Goal: Information Seeking & Learning: Find specific fact

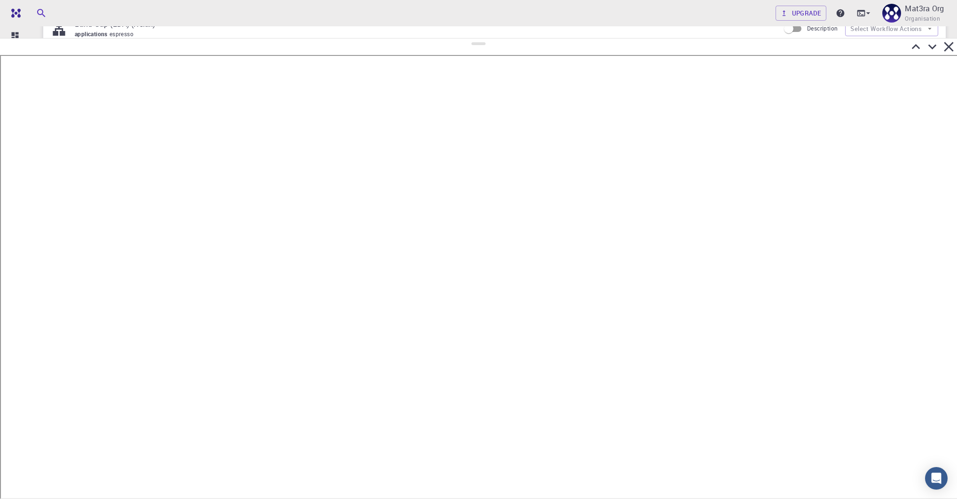
drag, startPoint x: 479, startPoint y: 378, endPoint x: 495, endPoint y: 39, distance: 339.4
click at [496, 39] on div at bounding box center [478, 268] width 957 height 461
click at [933, 48] on icon at bounding box center [933, 48] width 8 height 5
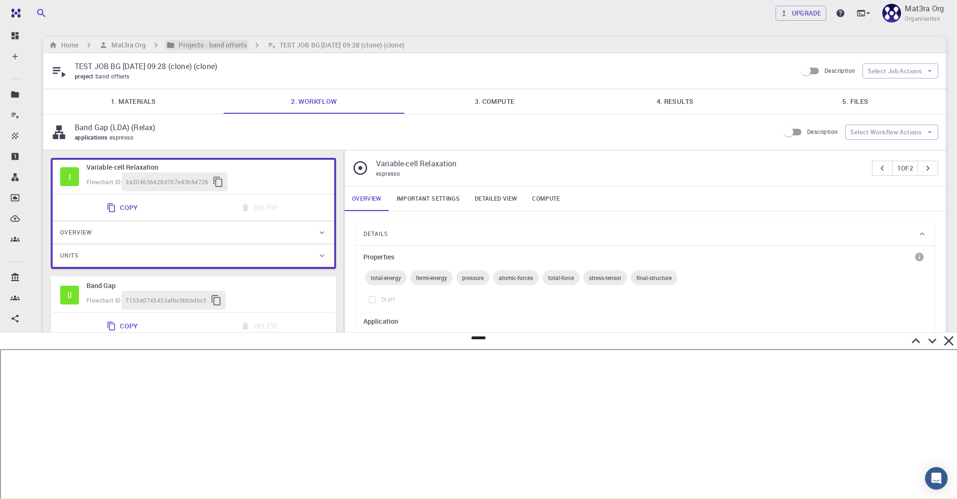
click at [208, 44] on h6 "Projects - band offsets" at bounding box center [210, 45] width 71 height 10
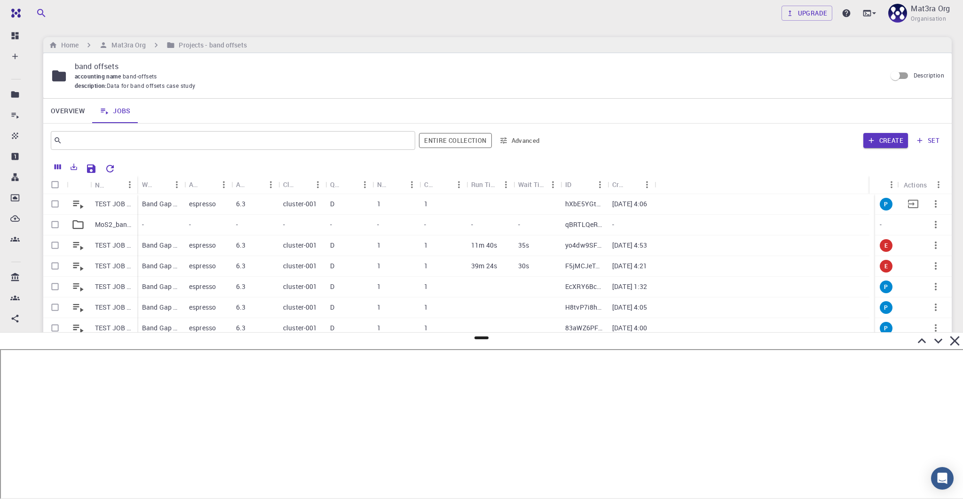
click at [97, 202] on p "TEST JOB BG [DATE] 16:06" at bounding box center [114, 203] width 38 height 9
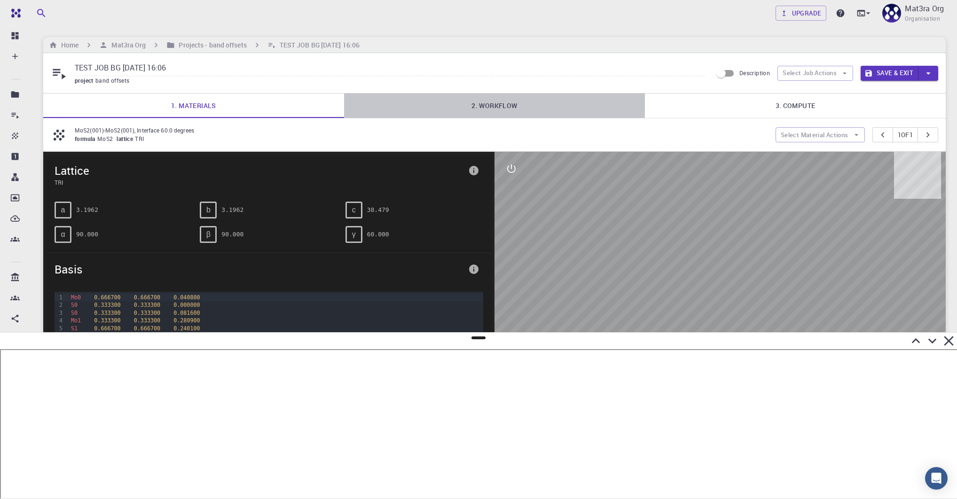
click at [503, 101] on link "2. Workflow" at bounding box center [494, 106] width 301 height 24
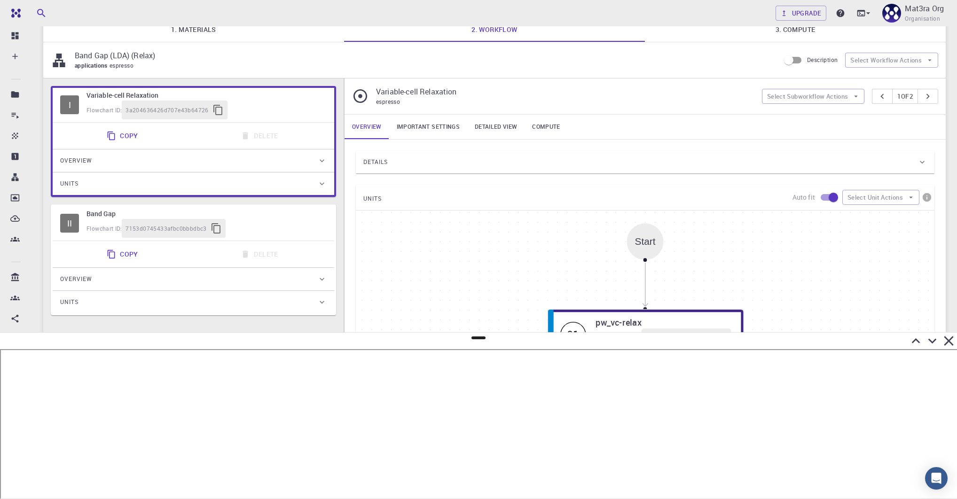
scroll to position [79, 0]
click at [282, 237] on div "II Band Gap Flowchart ID: 7153d0745433afbc0bbbdbc3 Copy Delete Overview Propert…" at bounding box center [193, 257] width 285 height 111
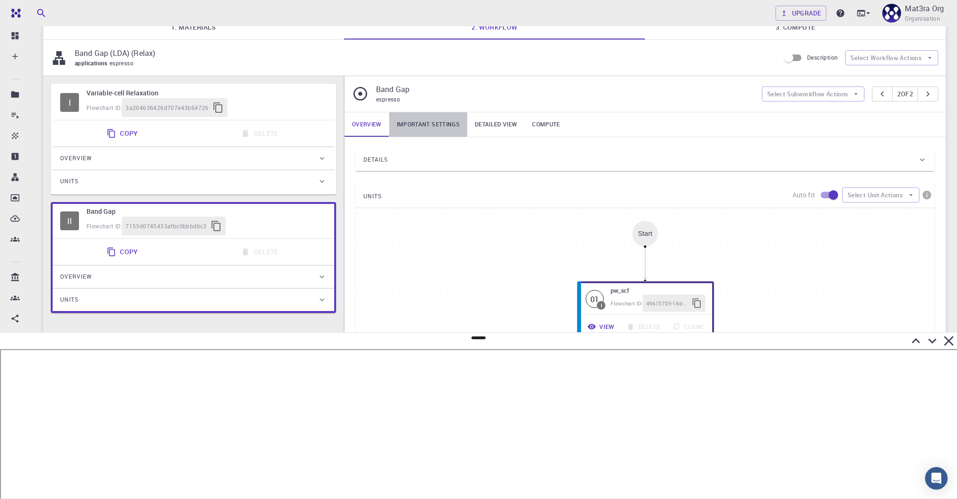
click at [445, 122] on link "Important settings" at bounding box center [428, 124] width 78 height 24
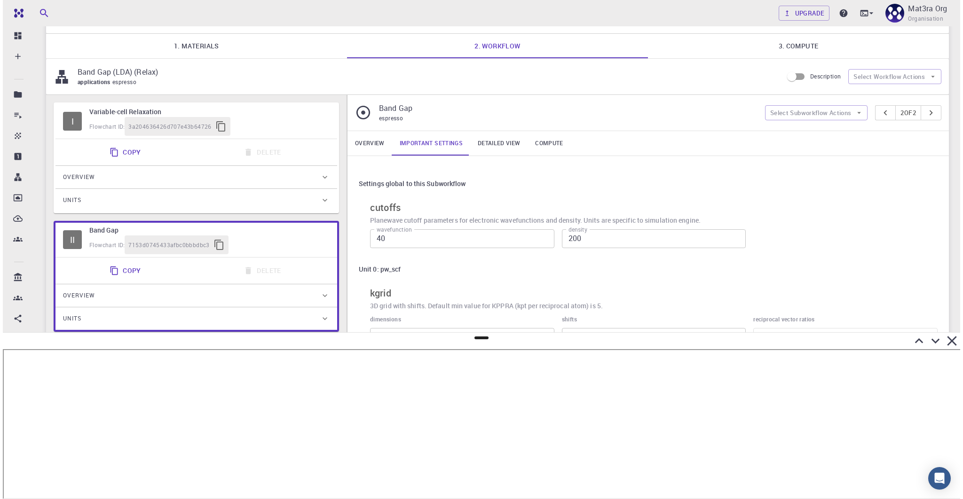
scroll to position [0, 0]
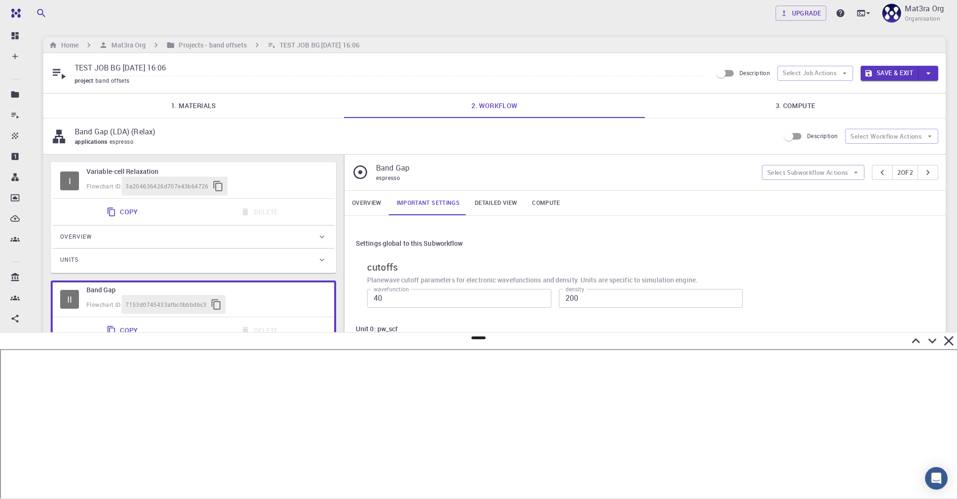
click at [220, 107] on link "1. Materials" at bounding box center [193, 106] width 301 height 24
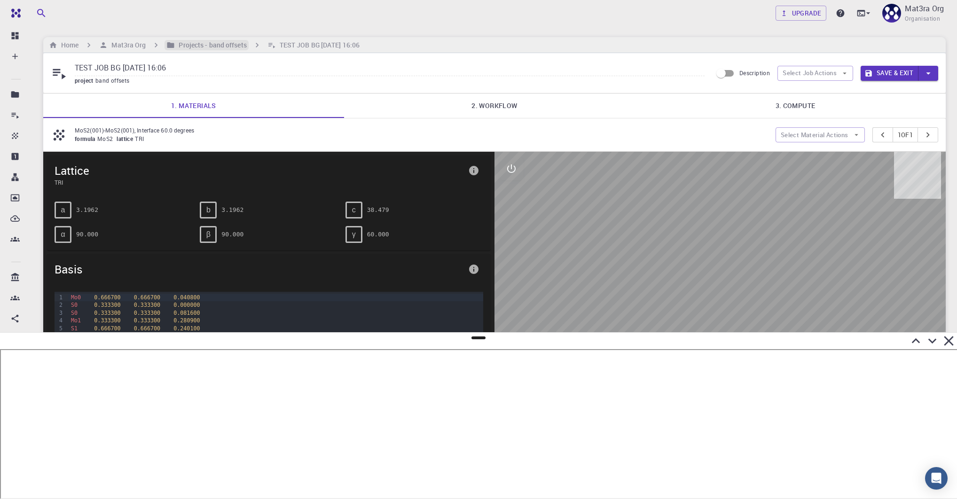
click at [214, 42] on h6 "Projects - band offsets" at bounding box center [210, 45] width 71 height 10
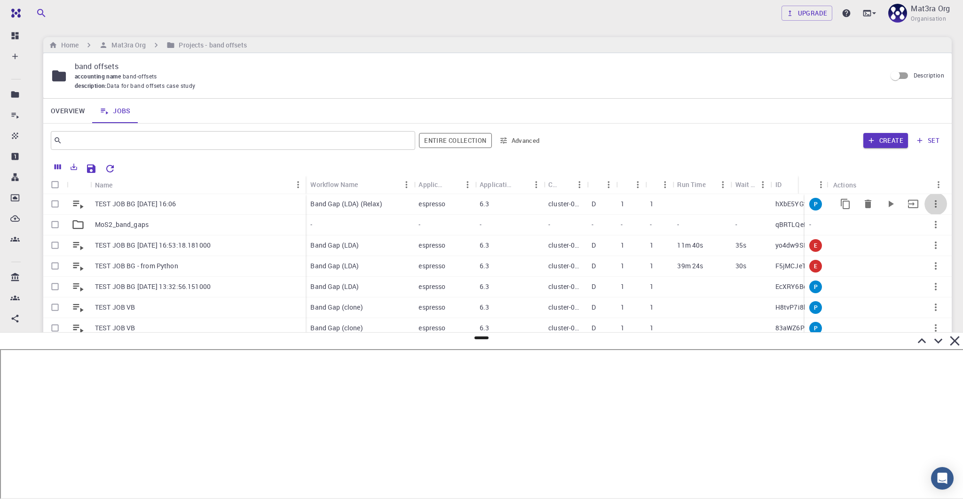
click at [931, 200] on icon "button" at bounding box center [935, 203] width 11 height 11
click at [931, 269] on span "Expand" at bounding box center [934, 269] width 20 height 9
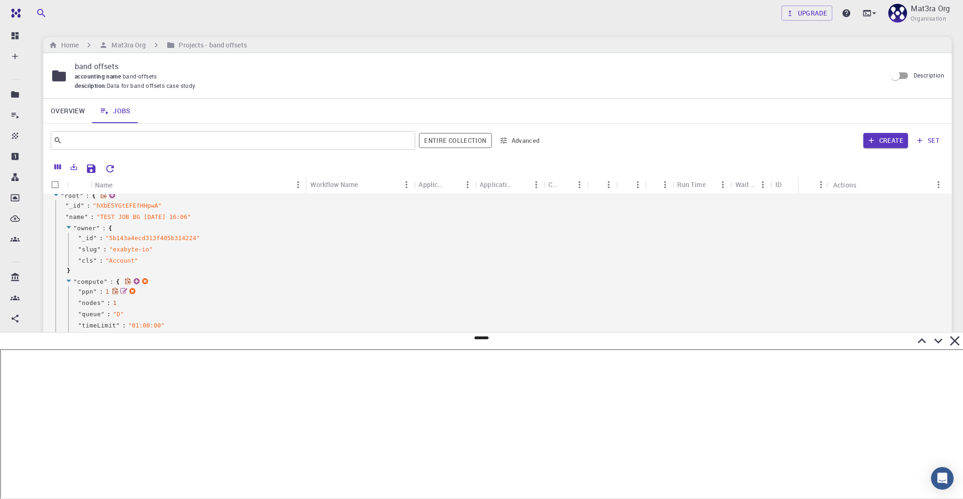
scroll to position [38, 0]
click at [935, 338] on icon at bounding box center [938, 341] width 16 height 16
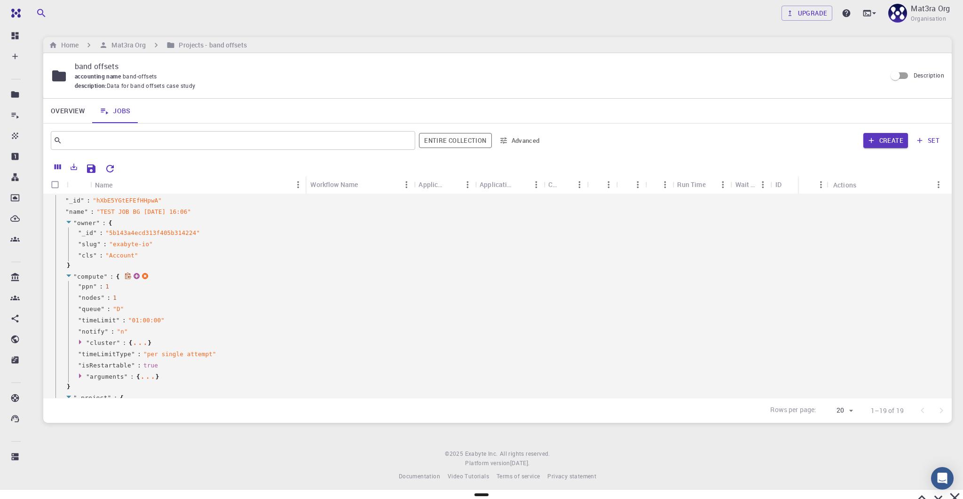
click at [68, 275] on icon at bounding box center [68, 276] width 5 height 2
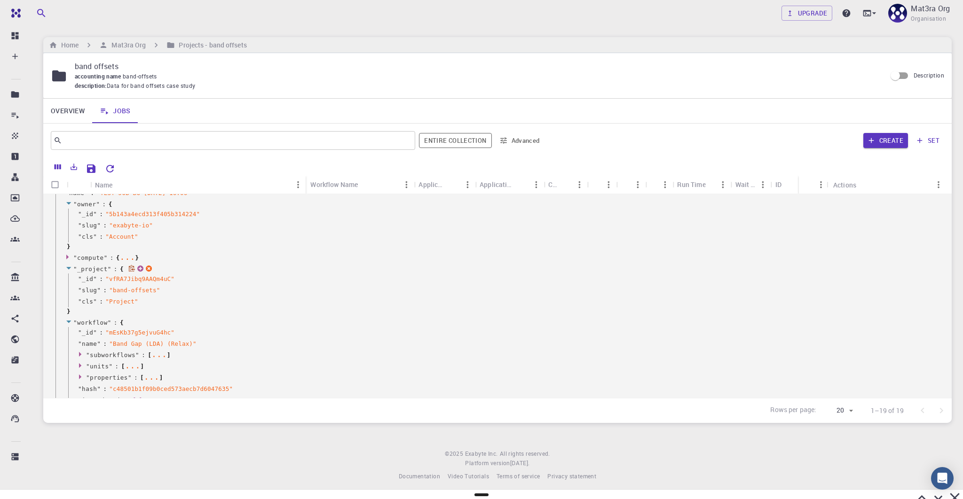
click at [69, 267] on icon at bounding box center [68, 268] width 5 height 2
click at [68, 200] on icon at bounding box center [68, 203] width 7 height 6
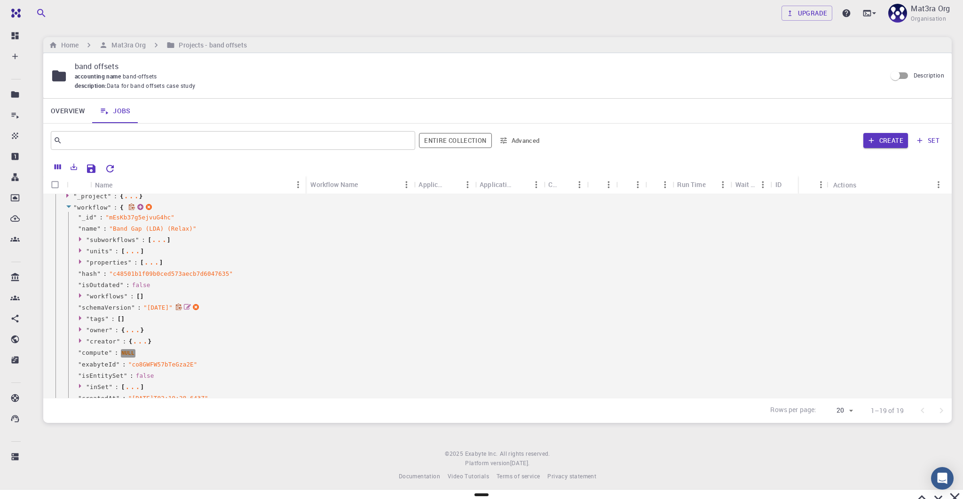
scroll to position [17, 0]
click at [81, 239] on icon at bounding box center [81, 239] width 7 height 6
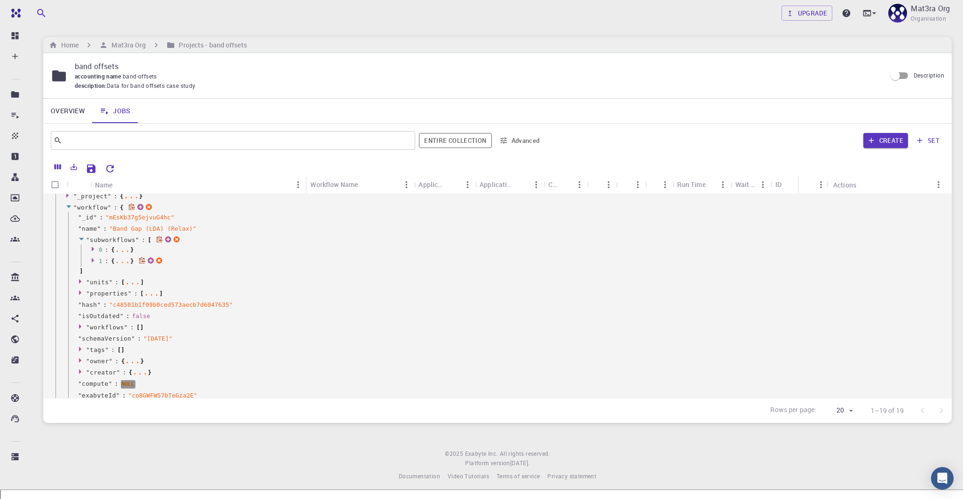
click at [92, 260] on icon at bounding box center [93, 260] width 2 height 5
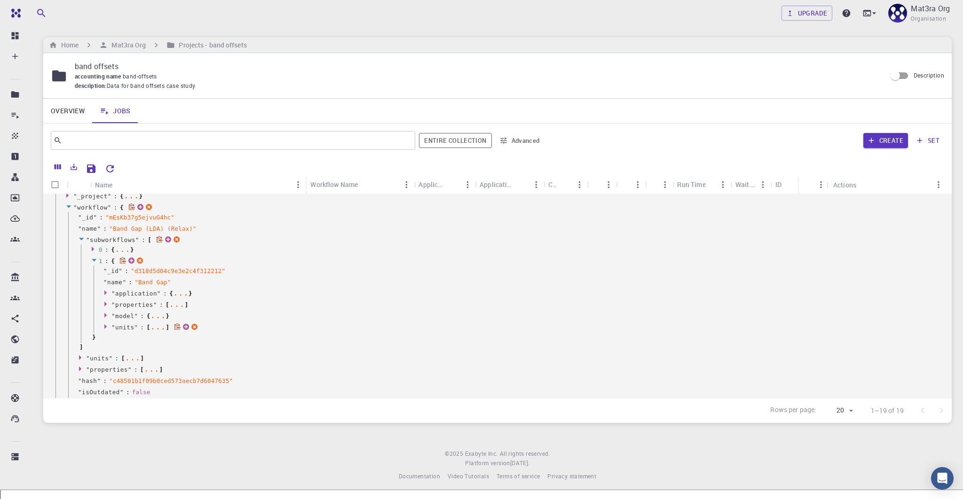
click at [104, 327] on icon at bounding box center [106, 326] width 7 height 6
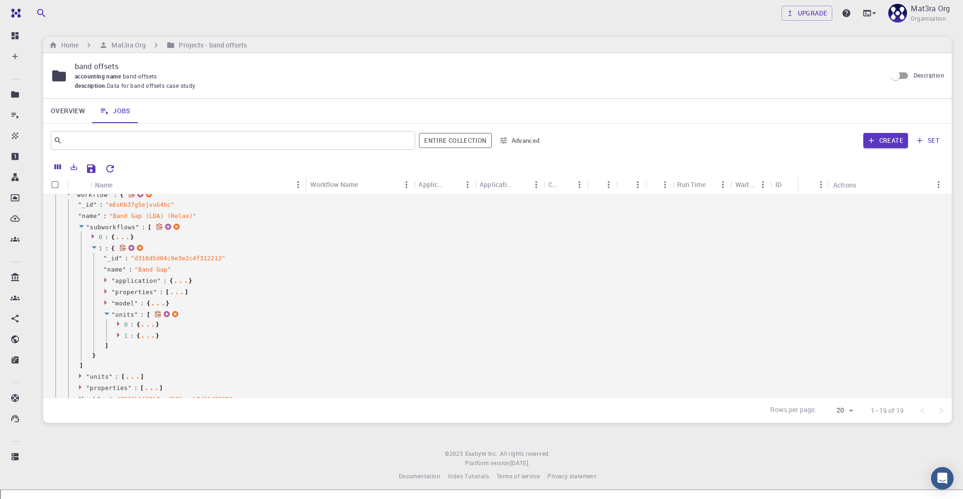
scroll to position [101, 1]
click at [115, 331] on icon at bounding box center [118, 334] width 7 height 6
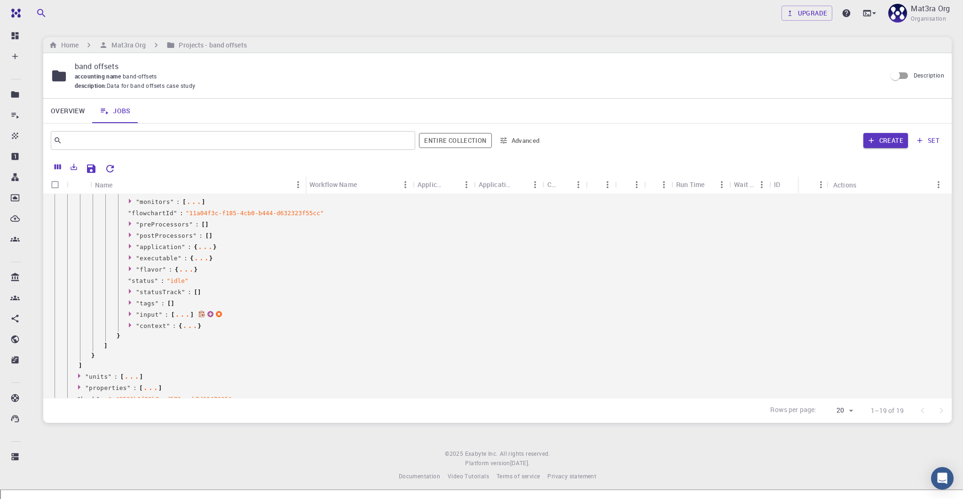
scroll to position [288, 1]
click at [129, 324] on icon at bounding box center [130, 326] width 2 height 5
click at [142, 336] on icon at bounding box center [143, 336] width 2 height 5
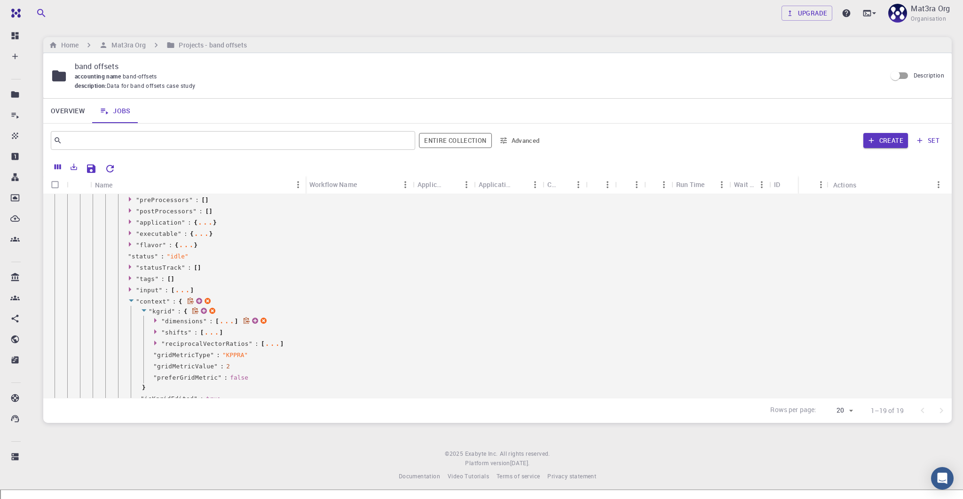
click at [154, 322] on icon at bounding box center [155, 320] width 2 height 5
click at [154, 322] on icon at bounding box center [156, 320] width 7 height 6
click at [146, 310] on icon at bounding box center [144, 311] width 7 height 6
click at [131, 300] on icon at bounding box center [131, 301] width 5 height 2
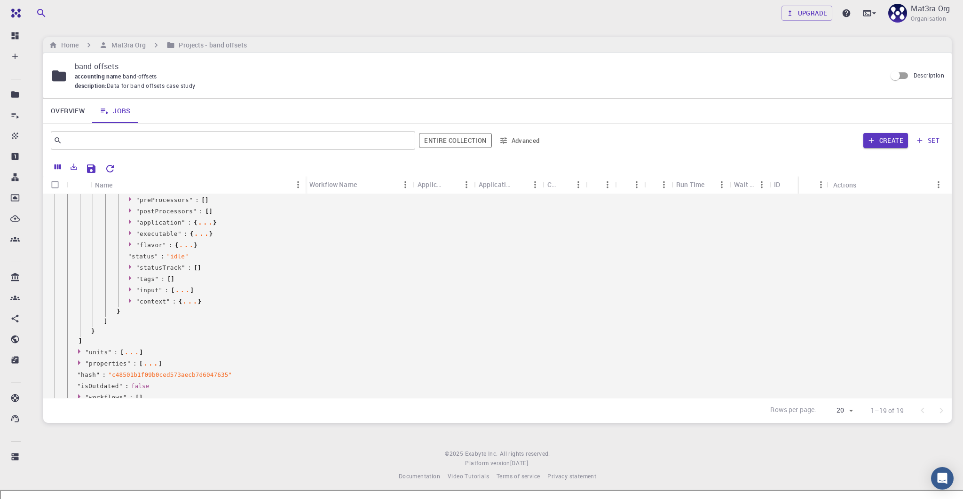
scroll to position [0, 0]
drag, startPoint x: 460, startPoint y: 492, endPoint x: 470, endPoint y: 473, distance: 21.7
click at [470, 473] on div "Team Dashboard Create New Job New Material Create Material Upload File Import f…" at bounding box center [481, 248] width 963 height 497
click at [483, 491] on div at bounding box center [481, 498] width 963 height 16
drag, startPoint x: 483, startPoint y: 492, endPoint x: 517, endPoint y: 468, distance: 40.8
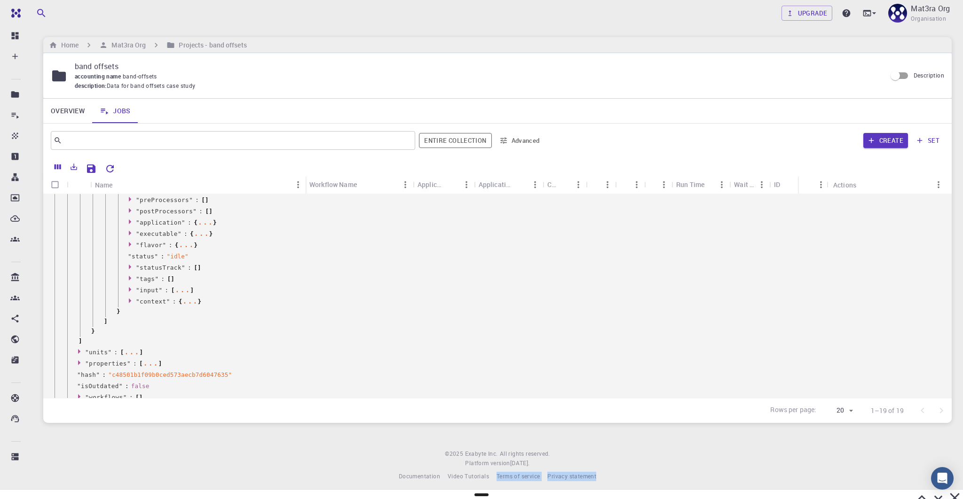
click at [494, 471] on div "Team Dashboard Create New Job New Material Create Material Upload File Import f…" at bounding box center [481, 248] width 963 height 497
click at [914, 493] on icon at bounding box center [922, 498] width 16 height 16
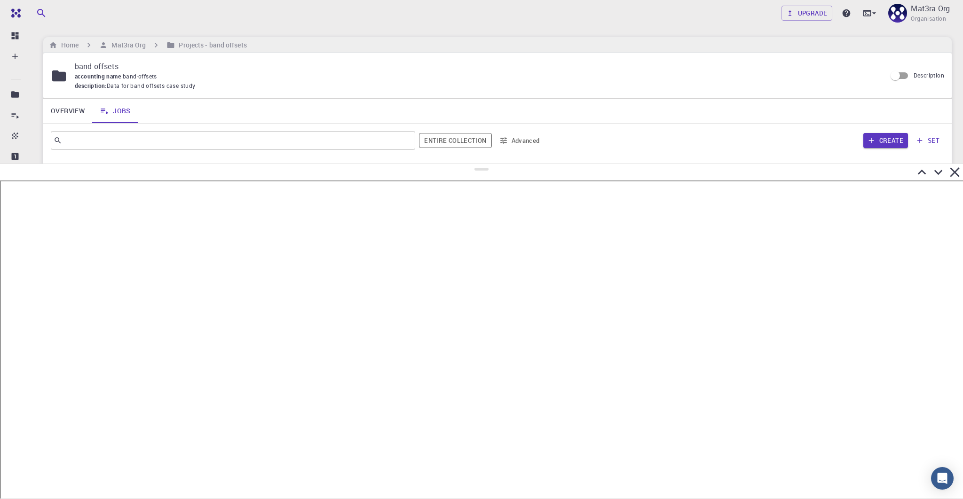
drag, startPoint x: 478, startPoint y: 338, endPoint x: 490, endPoint y: 85, distance: 252.8
click at [490, 164] on div at bounding box center [481, 332] width 963 height 336
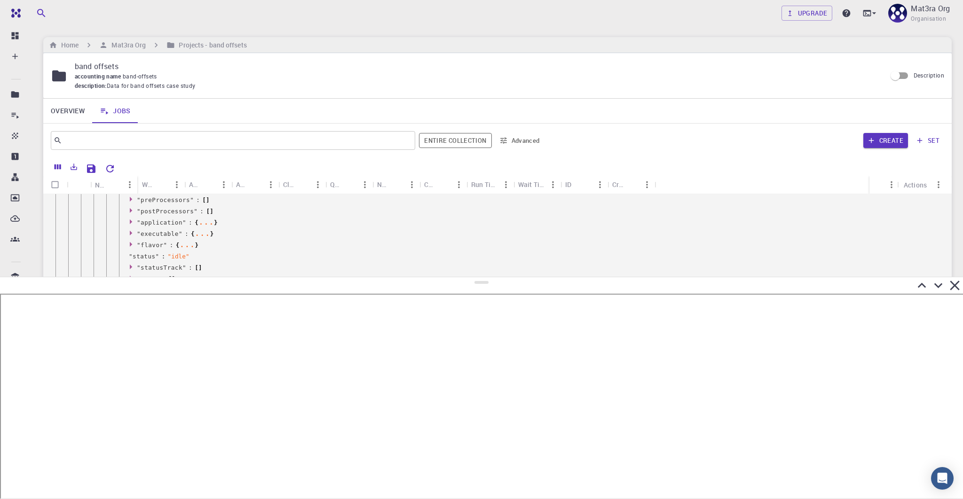
click at [541, 277] on div at bounding box center [481, 285] width 963 height 16
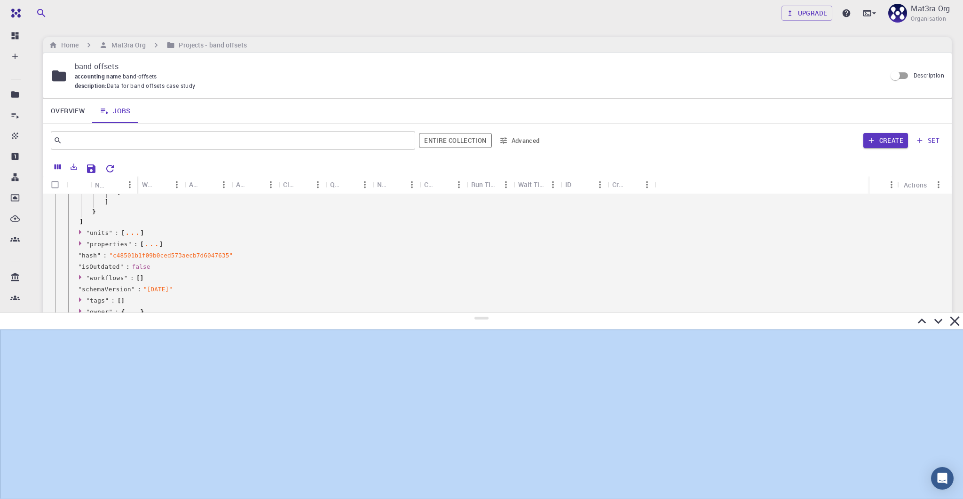
drag, startPoint x: 477, startPoint y: 282, endPoint x: 492, endPoint y: 333, distance: 52.8
click at [492, 333] on div at bounding box center [481, 406] width 963 height 187
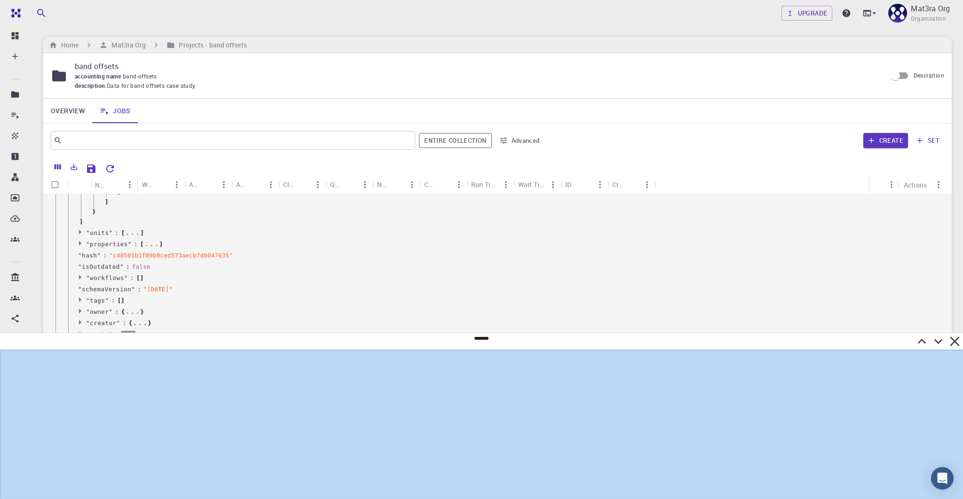
click at [499, 338] on div at bounding box center [481, 341] width 963 height 16
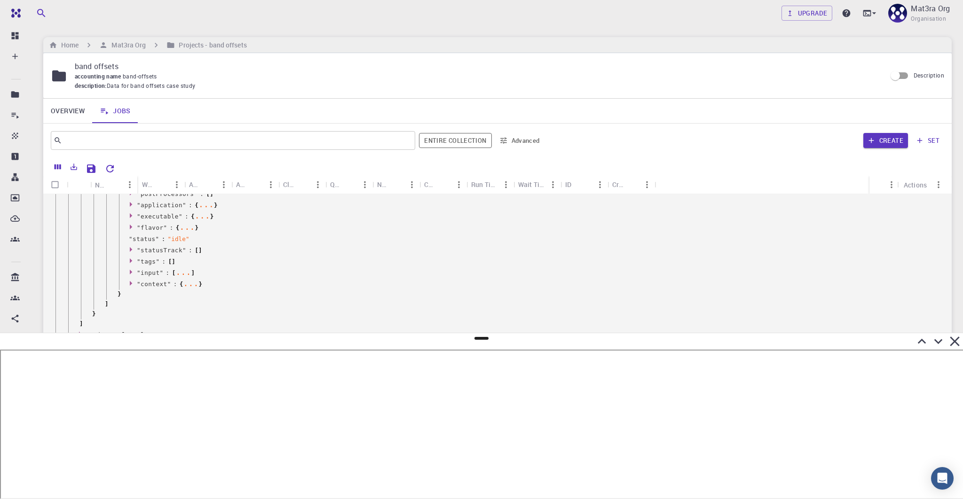
scroll to position [331, 0]
click at [132, 280] on icon at bounding box center [132, 282] width 7 height 6
click at [132, 281] on icon at bounding box center [132, 282] width 7 height 6
click at [130, 268] on icon at bounding box center [132, 271] width 7 height 6
click at [142, 281] on icon at bounding box center [143, 281] width 2 height 5
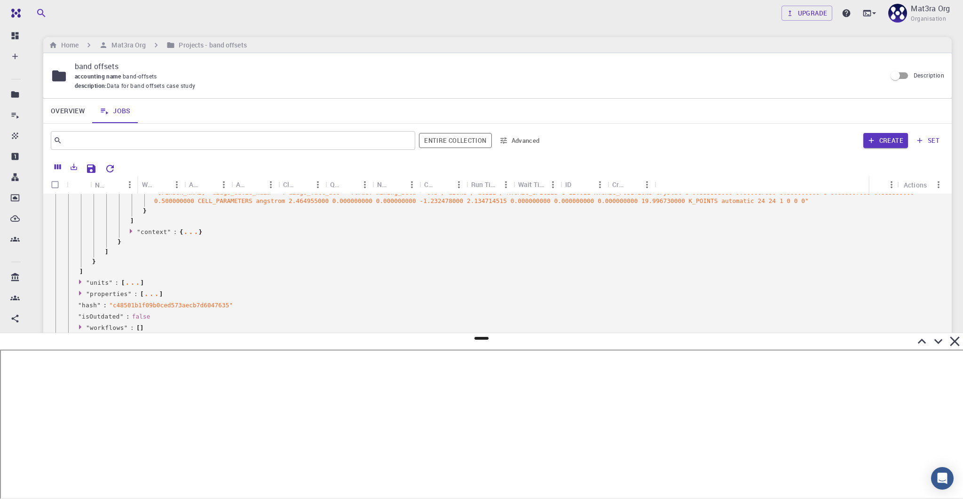
scroll to position [726, 0]
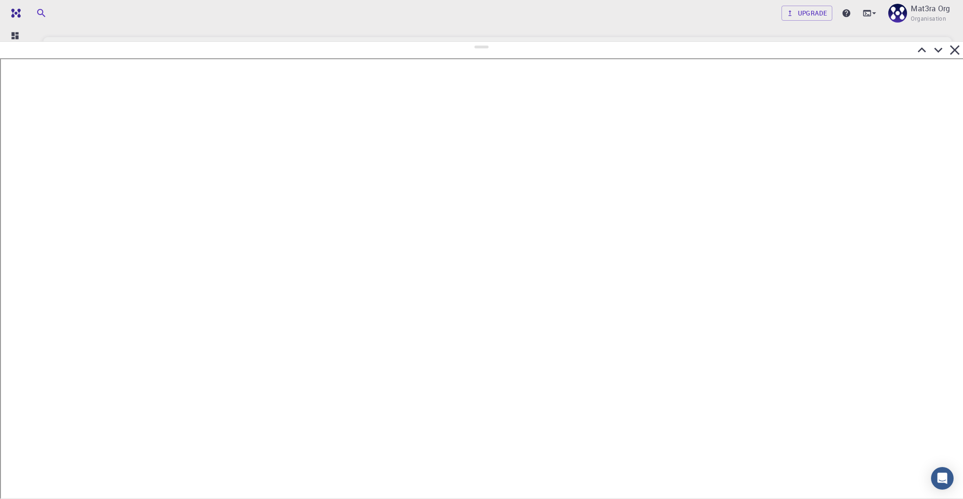
drag, startPoint x: 482, startPoint y: 339, endPoint x: 471, endPoint y: 42, distance: 296.9
click at [471, 42] on div at bounding box center [481, 270] width 963 height 458
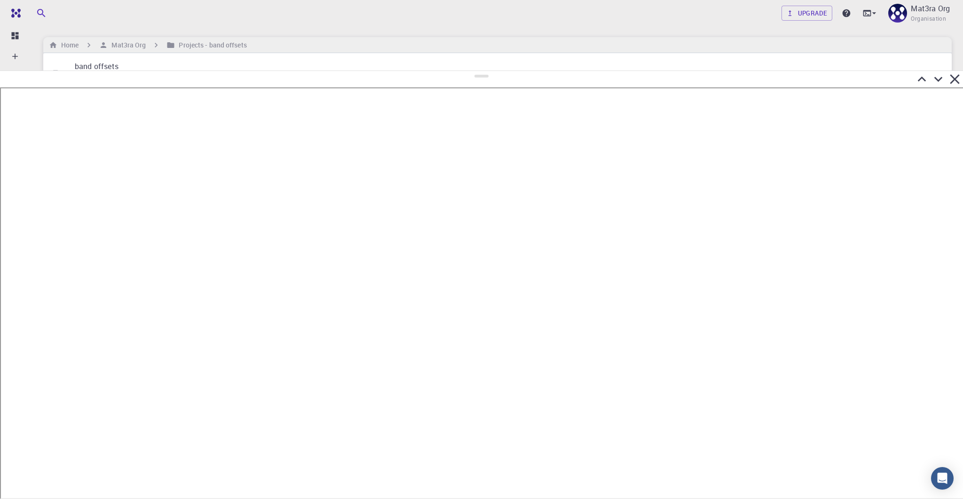
click at [935, 71] on icon at bounding box center [938, 79] width 16 height 16
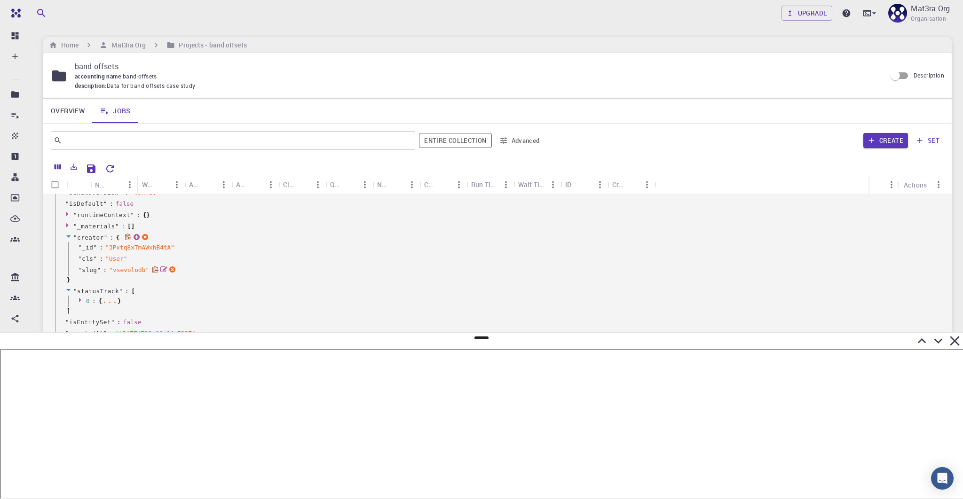
scroll to position [1100, 0]
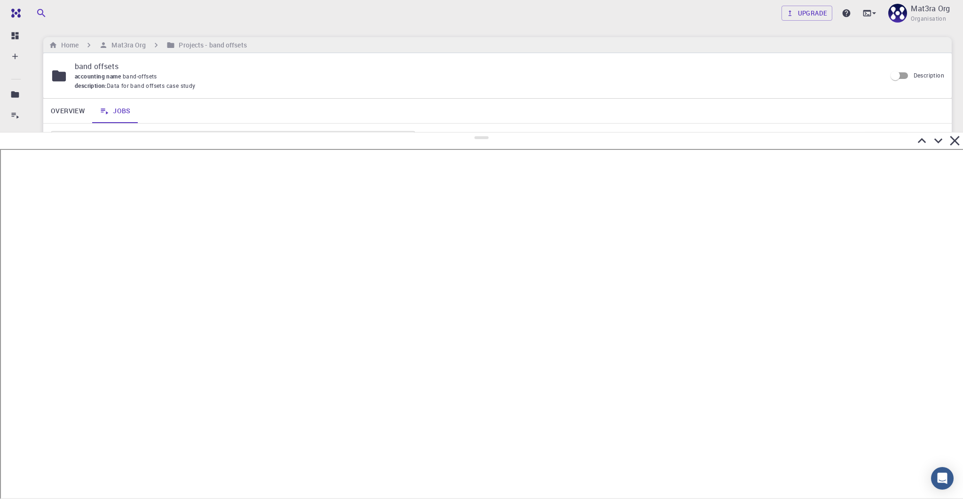
drag, startPoint x: 480, startPoint y: 338, endPoint x: 527, endPoint y: 108, distance: 234.6
click at [527, 132] on div at bounding box center [481, 315] width 963 height 367
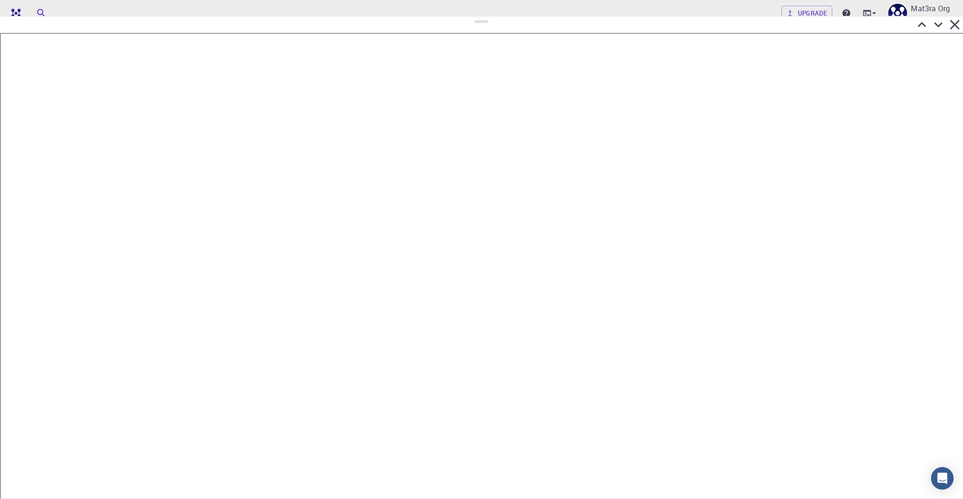
drag, startPoint x: 482, startPoint y: 114, endPoint x: 487, endPoint y: 22, distance: 92.3
click at [488, 16] on div at bounding box center [481, 257] width 963 height 483
click at [938, 24] on icon at bounding box center [938, 24] width 16 height 16
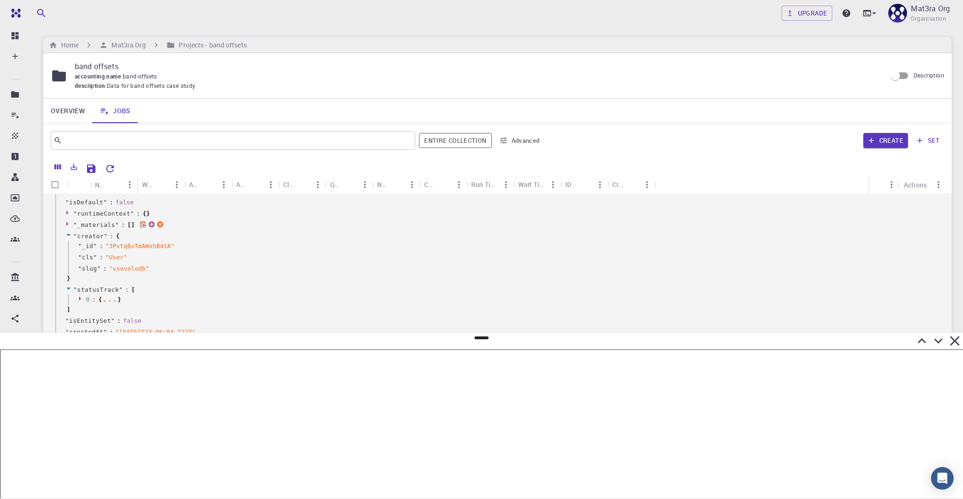
scroll to position [1106, 0]
click at [126, 46] on h6 "Mat3ra Org" at bounding box center [127, 45] width 38 height 10
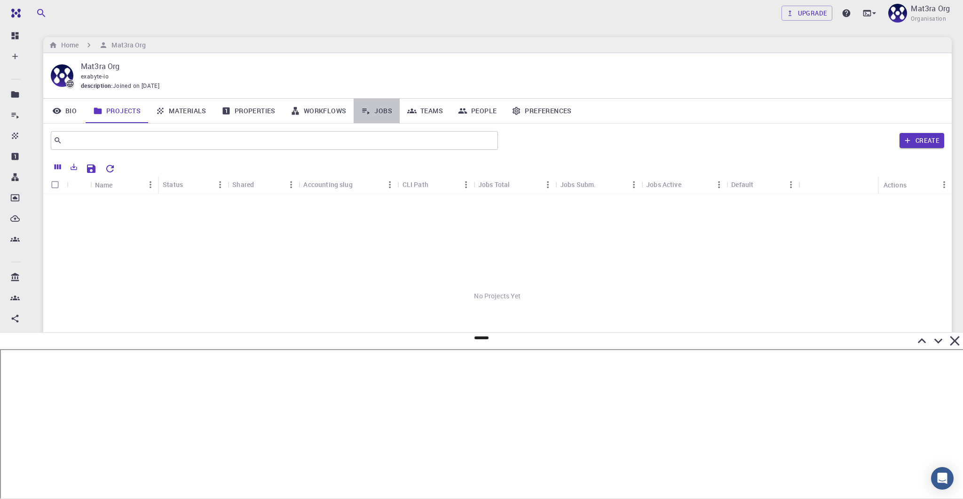
click at [385, 117] on link "Jobs" at bounding box center [377, 111] width 46 height 24
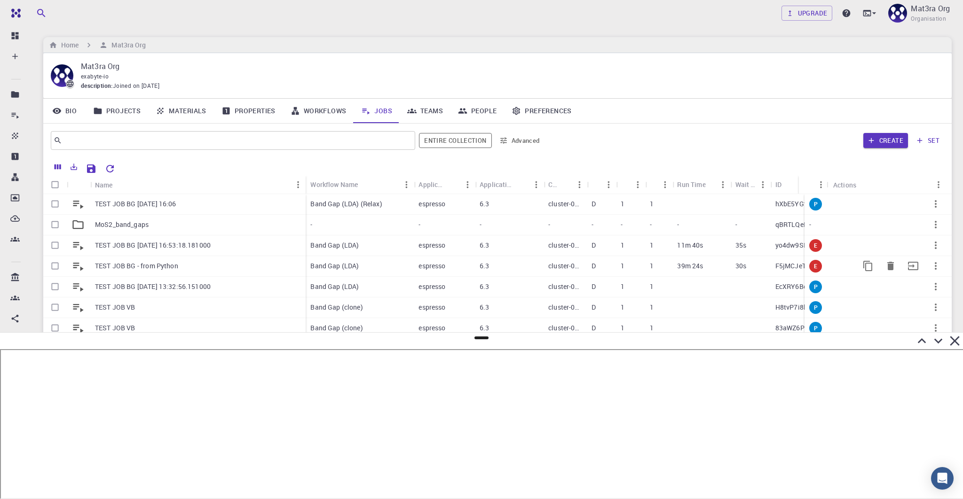
scroll to position [3, 0]
click at [138, 220] on p "MoS2_band_gaps" at bounding box center [122, 221] width 54 height 9
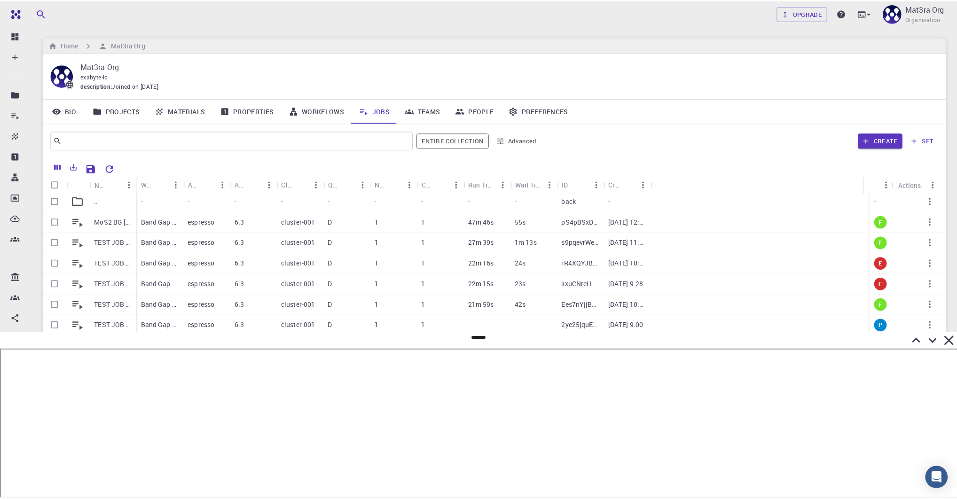
scroll to position [2, 0]
click at [115, 221] on p "MoS2 BG [DATE] 12:28 (80Ry NC PSP, 8x8x1)" at bounding box center [114, 222] width 38 height 9
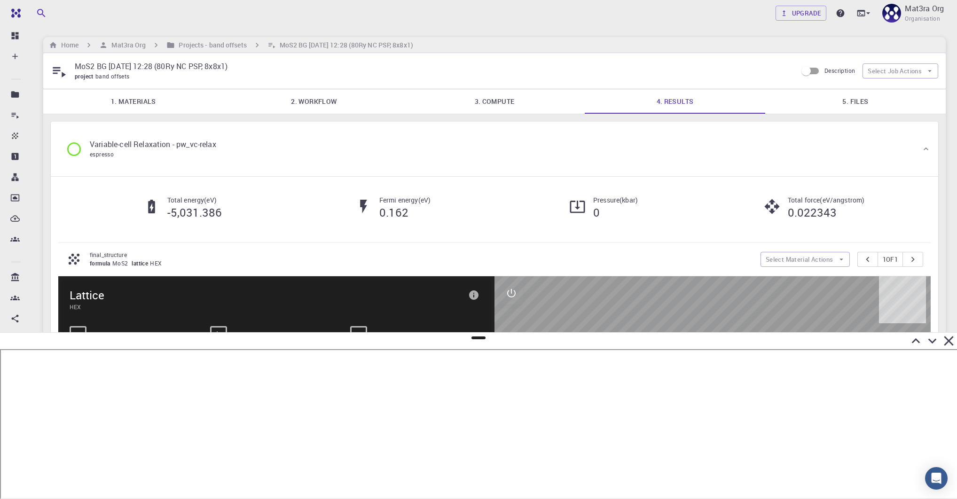
click at [854, 88] on div "MoS2 BG [DATE] 12:28 (80Ry NC PSP, 8x8x1) project band offsets Description Sele…" at bounding box center [494, 71] width 903 height 36
click at [854, 97] on link "5. Files" at bounding box center [855, 101] width 181 height 24
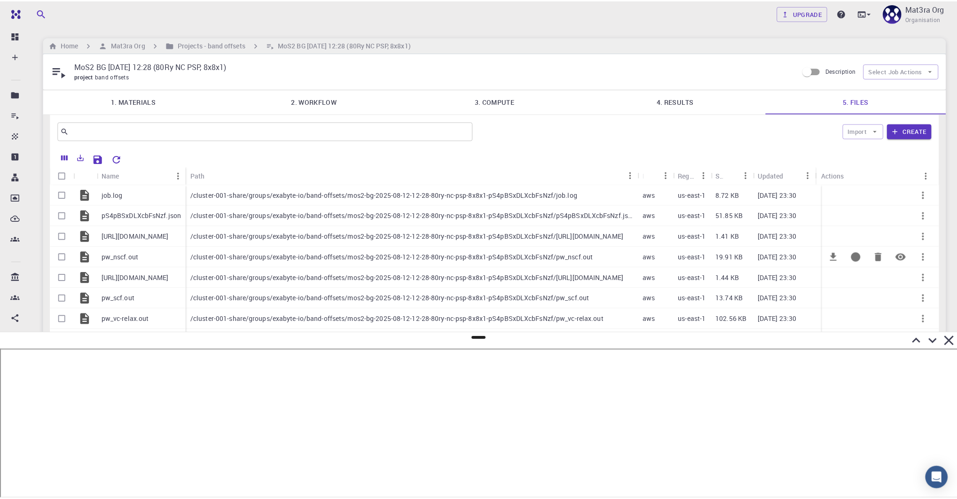
scroll to position [10, 0]
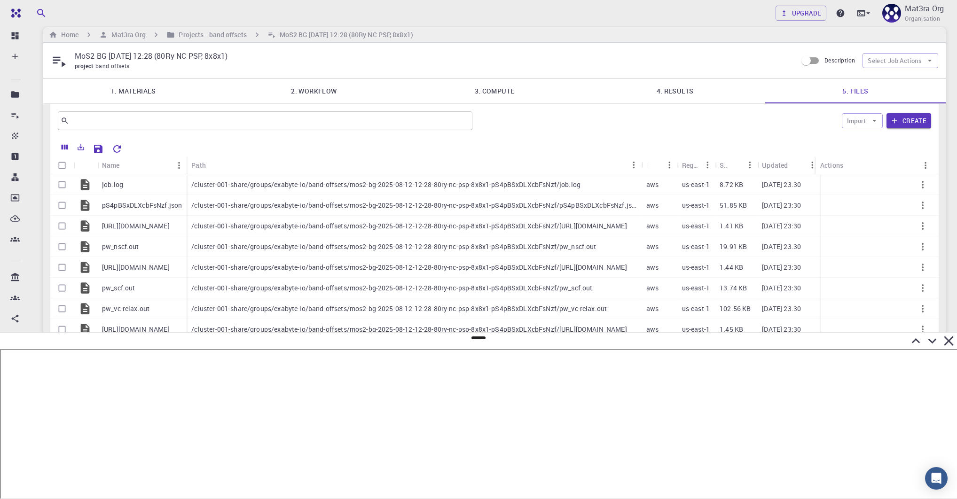
click at [935, 338] on icon at bounding box center [932, 341] width 16 height 16
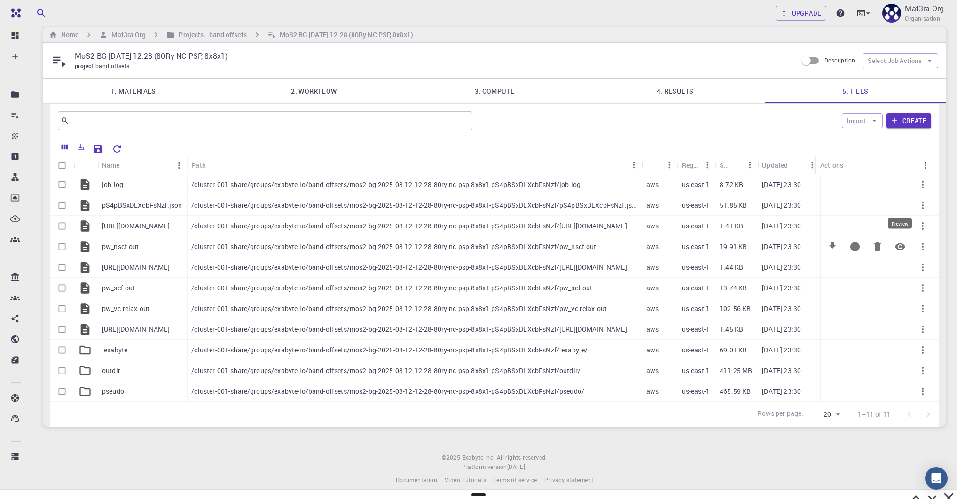
click at [895, 247] on icon "Preview" at bounding box center [900, 246] width 11 height 11
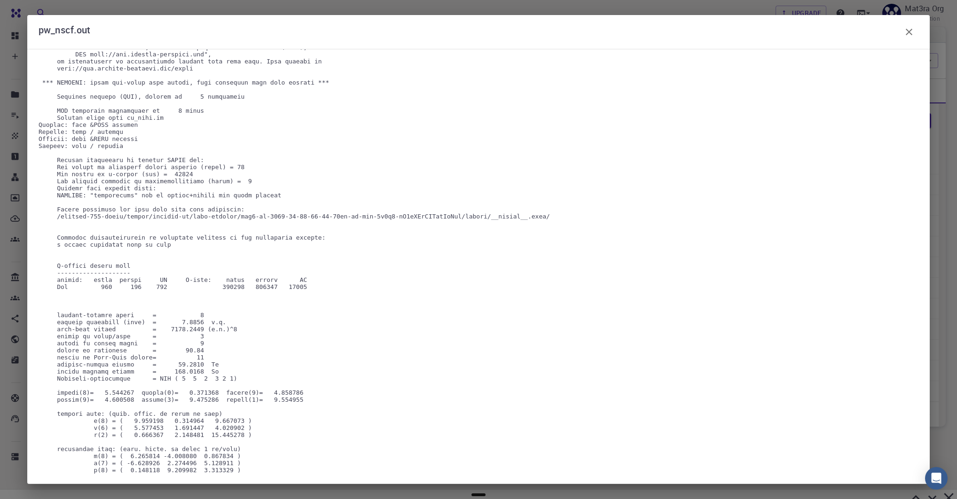
scroll to position [53, 0]
click at [908, 33] on icon "button" at bounding box center [909, 31] width 11 height 11
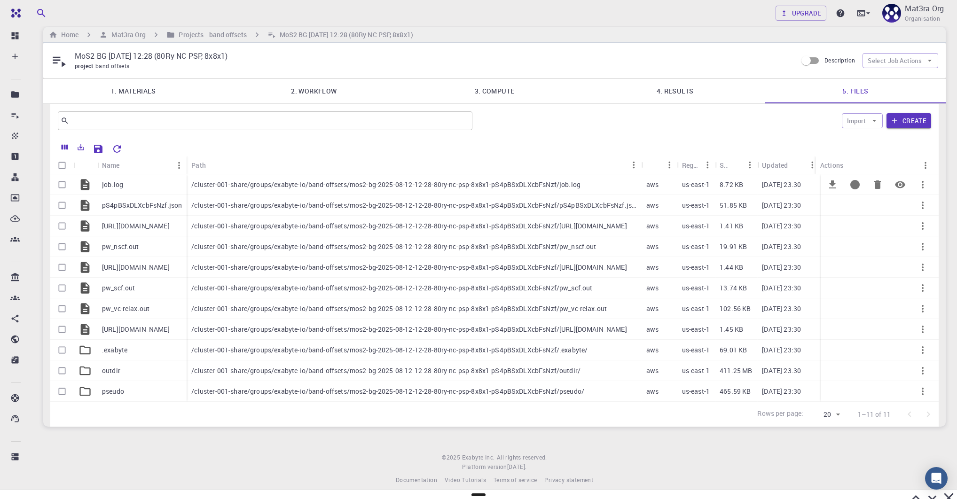
scroll to position [0, 0]
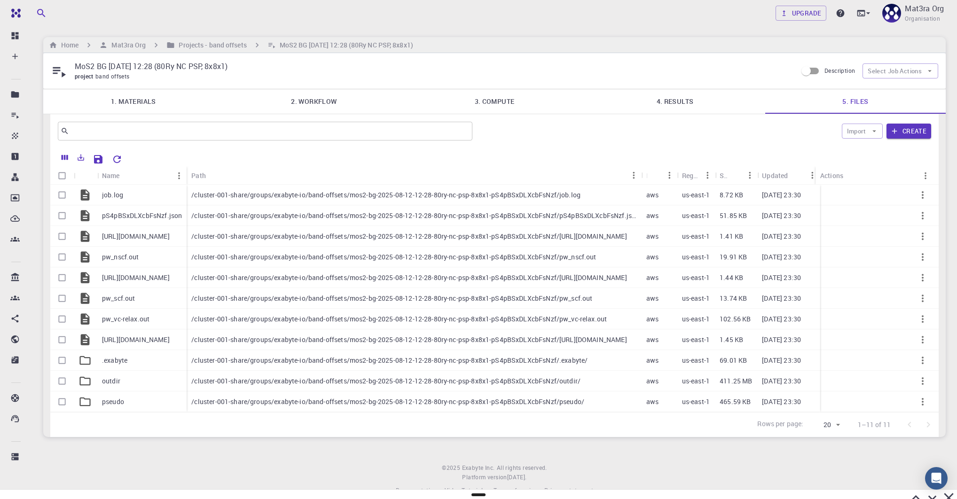
click at [677, 93] on link "4. Results" at bounding box center [675, 101] width 181 height 24
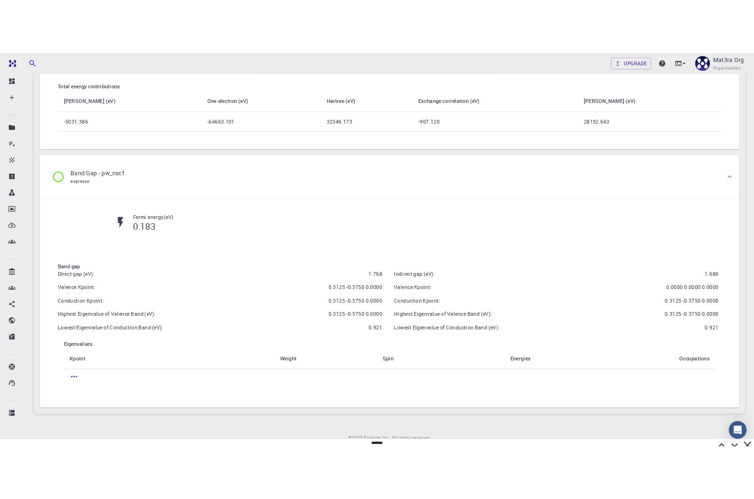
scroll to position [1020, 0]
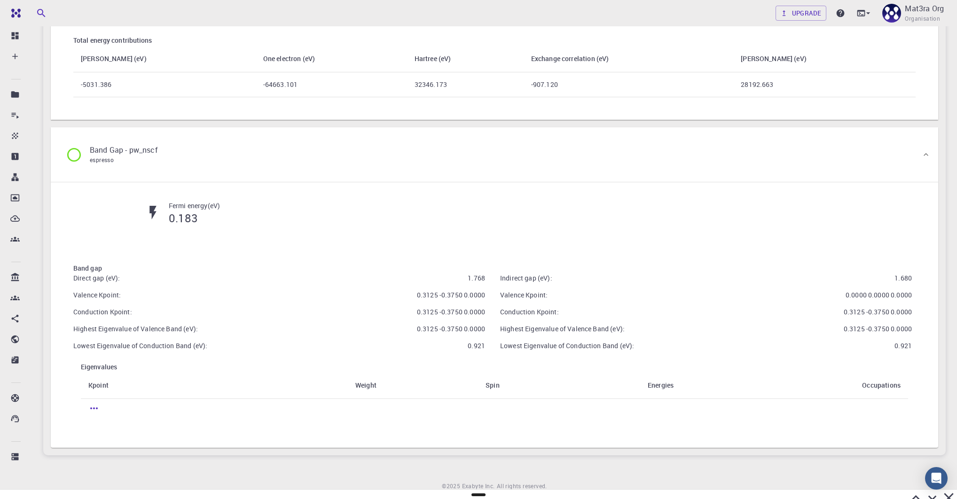
click at [468, 280] on p "1.768" at bounding box center [476, 278] width 17 height 9
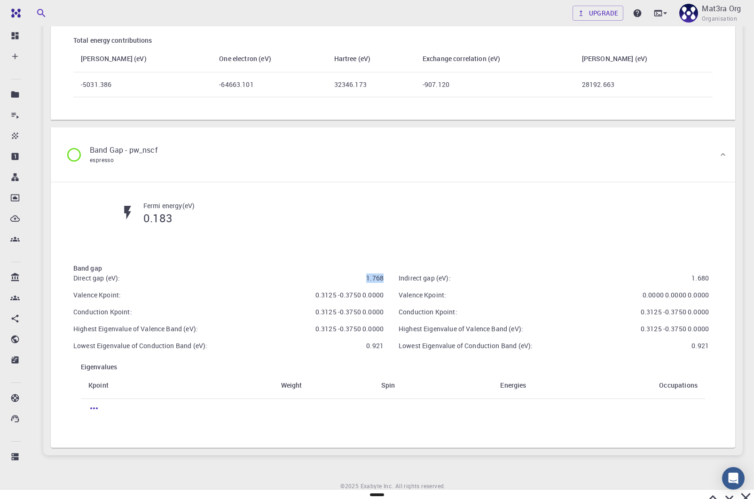
click at [376, 280] on p "1.768" at bounding box center [374, 278] width 17 height 9
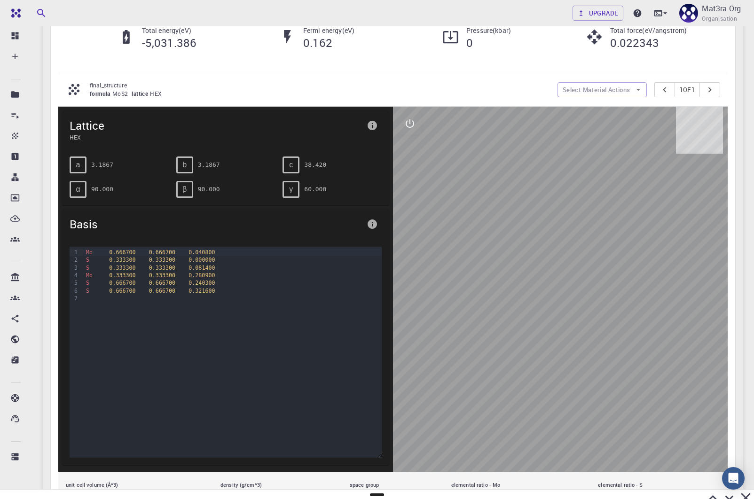
scroll to position [0, 0]
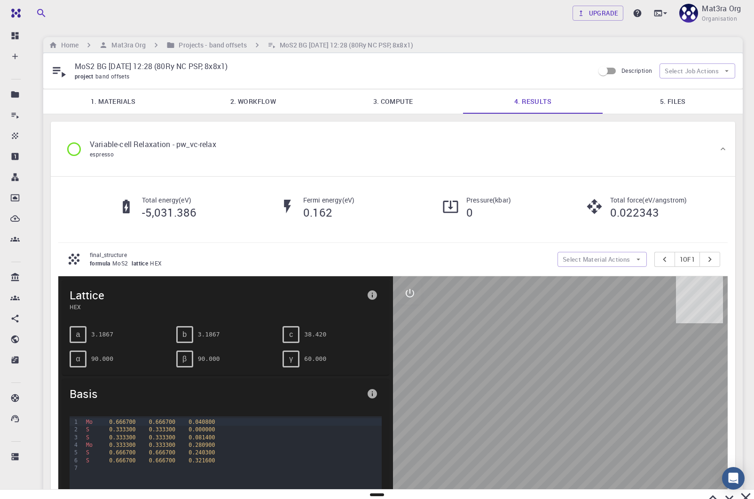
click at [640, 96] on link "5. Files" at bounding box center [673, 101] width 140 height 24
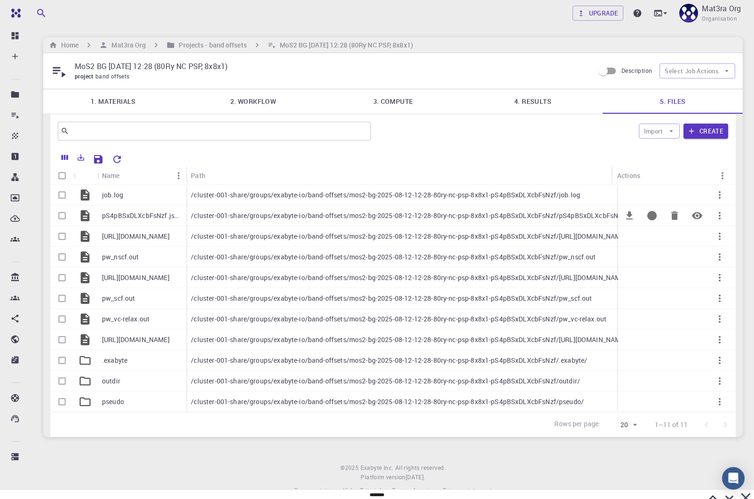
scroll to position [6, 0]
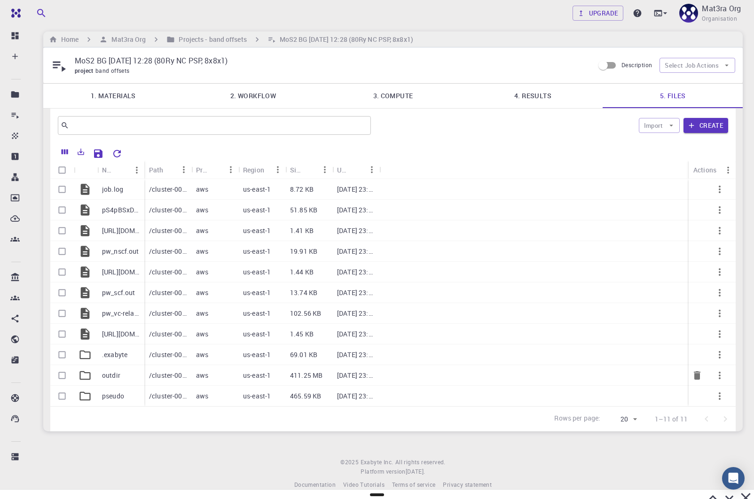
click at [112, 373] on p "outdir" at bounding box center [111, 375] width 18 height 9
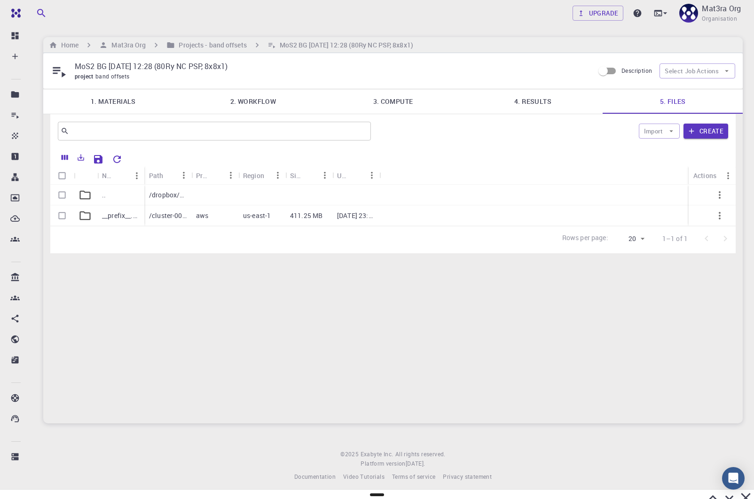
scroll to position [0, 0]
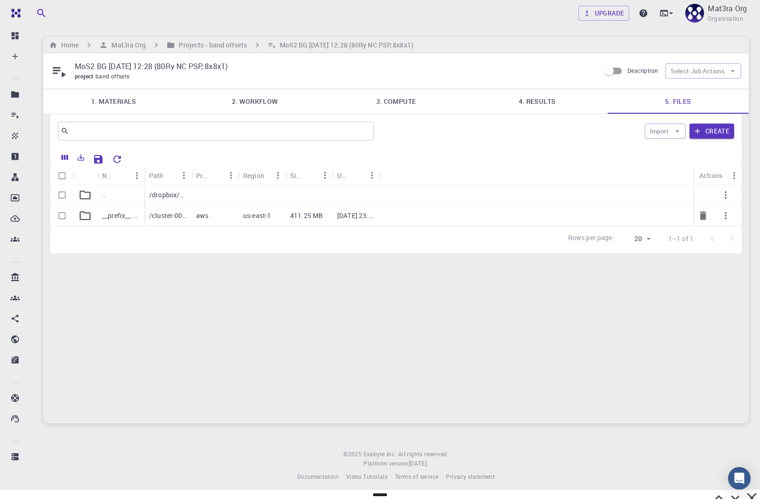
click at [120, 219] on p "__prefix__.save" at bounding box center [121, 215] width 38 height 9
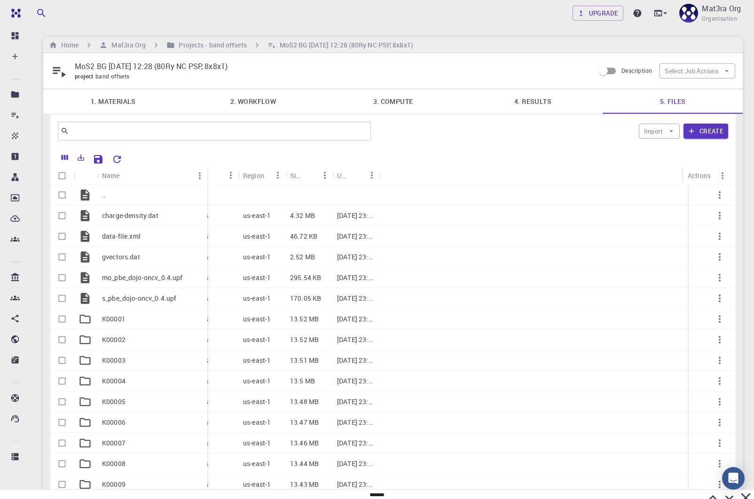
drag, startPoint x: 142, startPoint y: 169, endPoint x: 205, endPoint y: 171, distance: 63.0
click at [205, 171] on div "Name" at bounding box center [208, 175] width 9 height 18
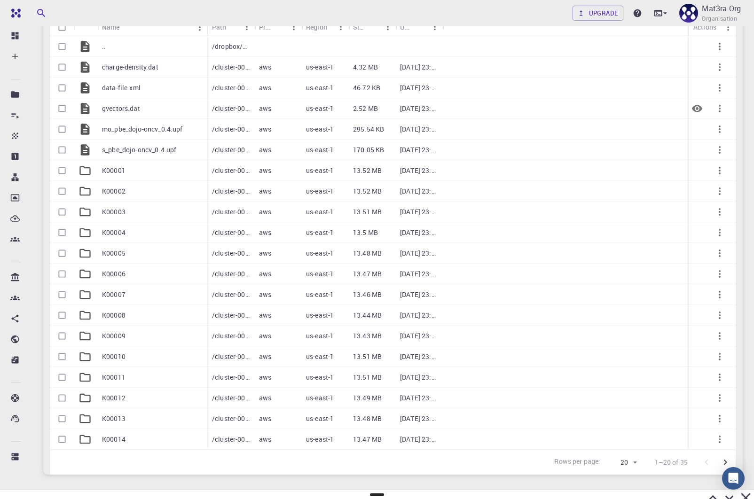
scroll to position [156, 0]
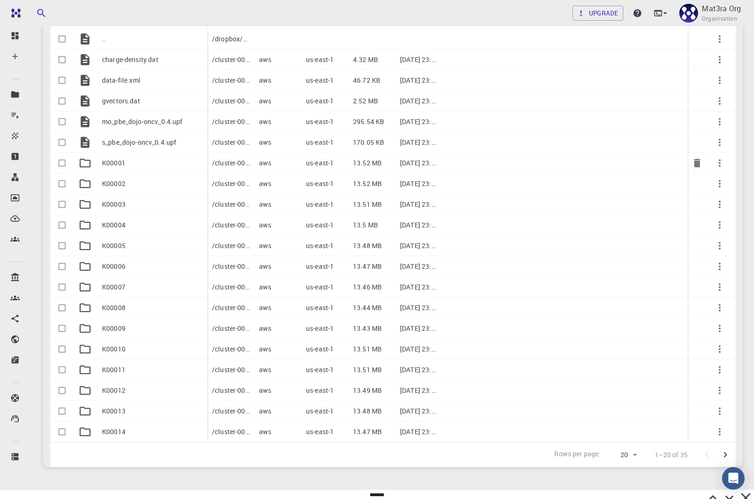
click at [134, 169] on div "K00001" at bounding box center [152, 163] width 110 height 21
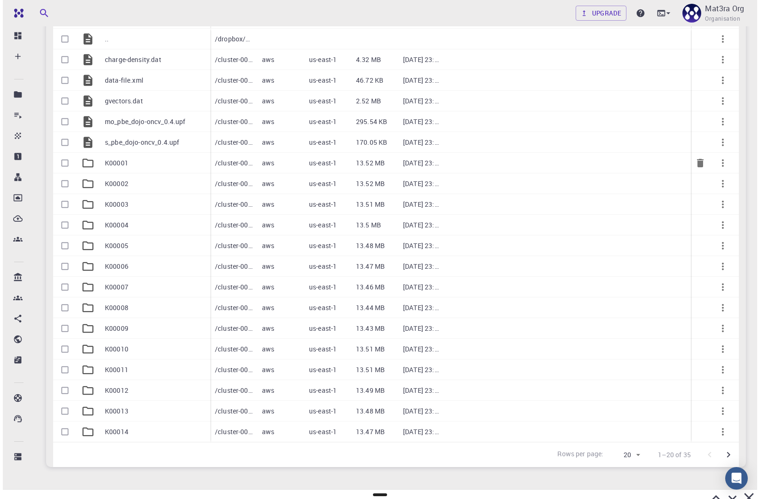
scroll to position [0, 0]
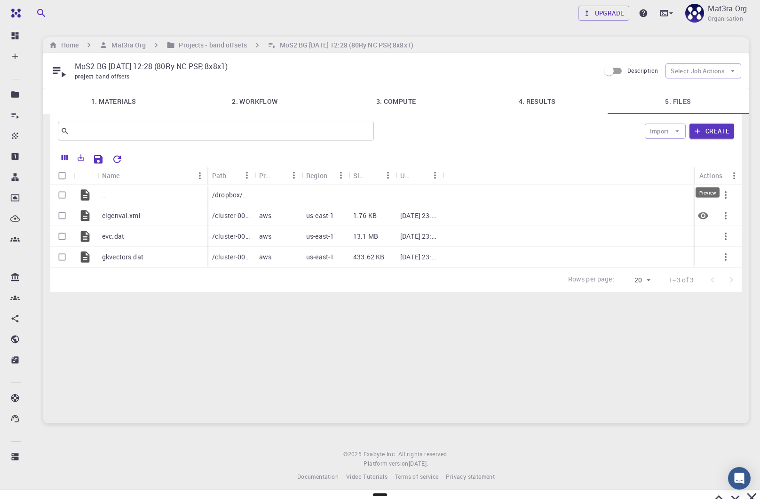
click at [703, 215] on icon "Preview" at bounding box center [703, 215] width 10 height 7
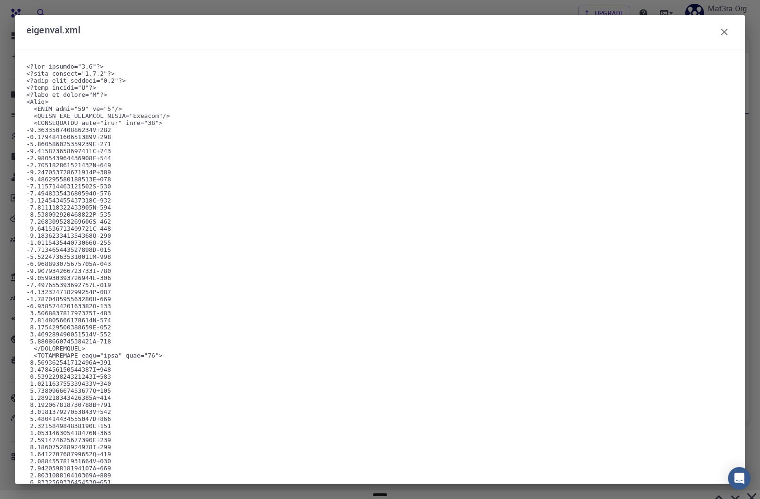
click at [722, 34] on icon "button" at bounding box center [724, 32] width 7 height 7
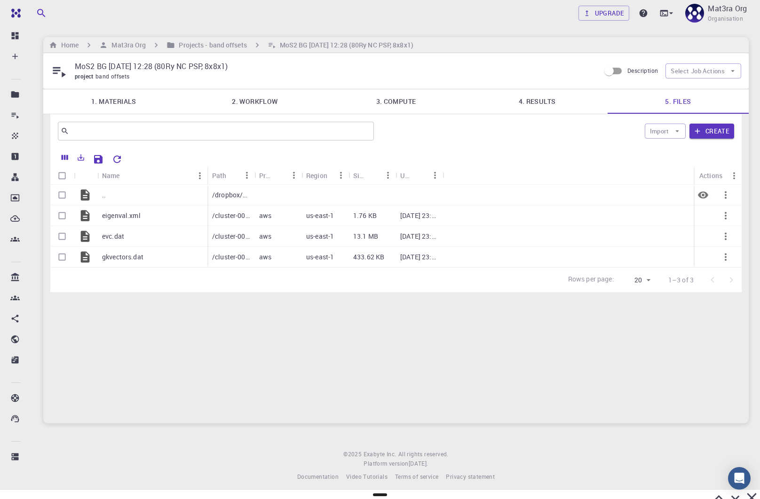
click at [104, 191] on p ".." at bounding box center [104, 194] width 4 height 9
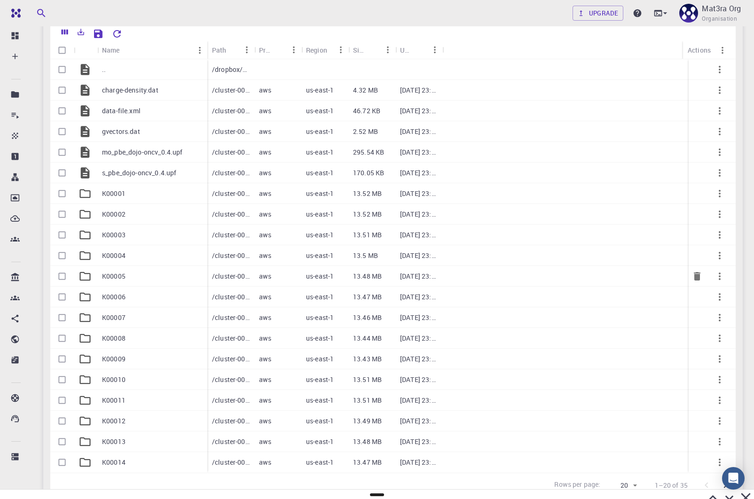
scroll to position [126, 0]
